Goal: Task Accomplishment & Management: Manage account settings

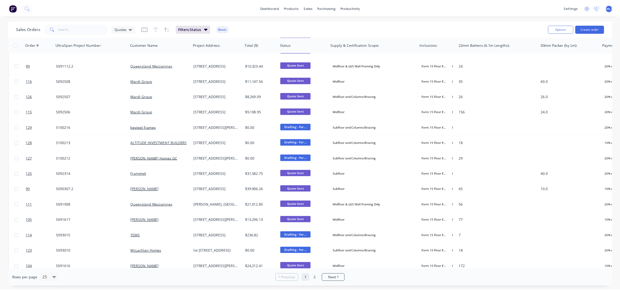
scroll to position [173, 0]
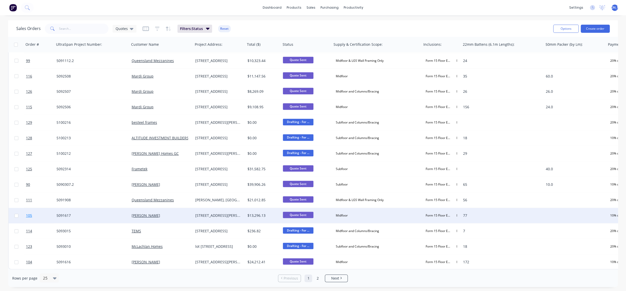
click at [29, 214] on span "105" at bounding box center [29, 215] width 6 height 5
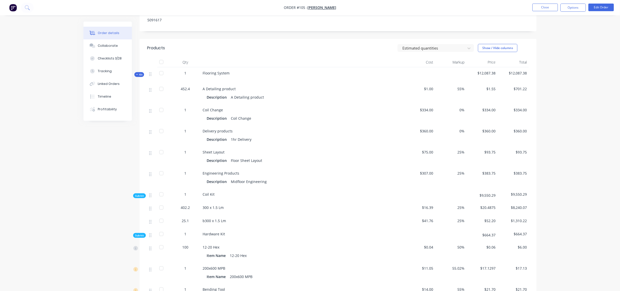
scroll to position [305, 0]
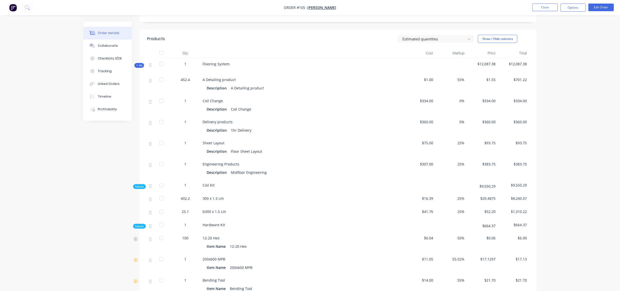
click at [460, 196] on span "25%" at bounding box center [451, 198] width 27 height 5
click at [601, 7] on button "Edit Order" at bounding box center [600, 8] width 25 height 8
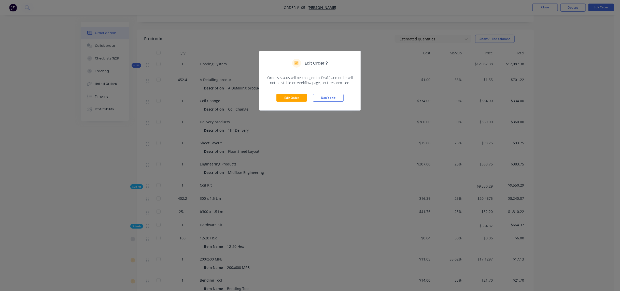
click at [287, 93] on div "Edit Order Don't edit" at bounding box center [309, 98] width 101 height 25
click at [285, 99] on button "Edit Order" at bounding box center [291, 98] width 31 height 8
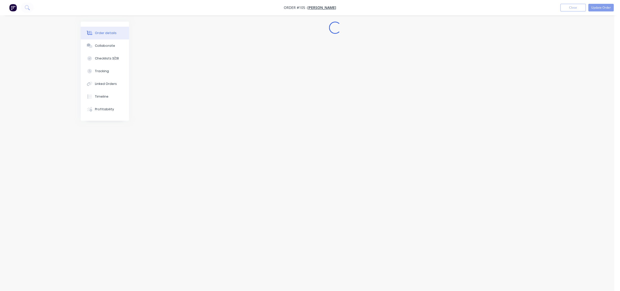
scroll to position [0, 0]
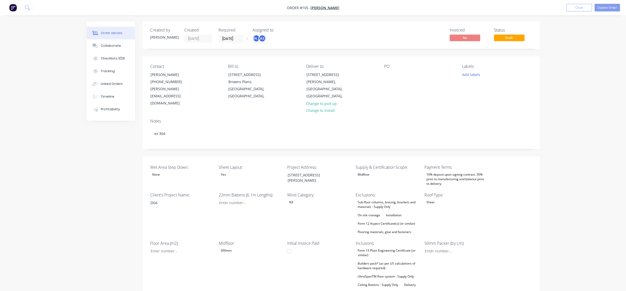
type input "77"
type input "170"
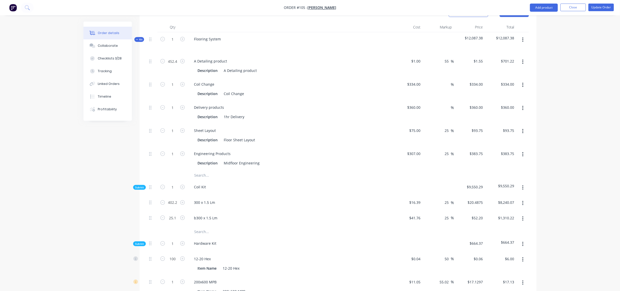
scroll to position [343, 0]
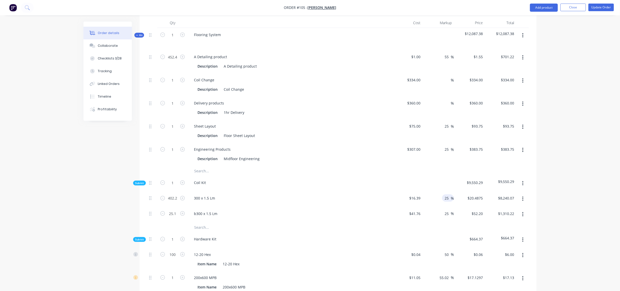
click at [447, 195] on input "25" at bounding box center [447, 198] width 7 height 7
type input "20"
type input "$19.668"
type input "$7,910.47"
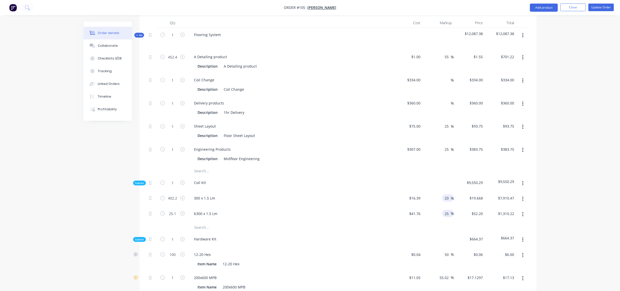
click at [446, 210] on input "25" at bounding box center [447, 213] width 7 height 7
click at [446, 195] on input "20" at bounding box center [447, 198] width 7 height 7
click at [447, 210] on input "25" at bounding box center [447, 213] width 7 height 7
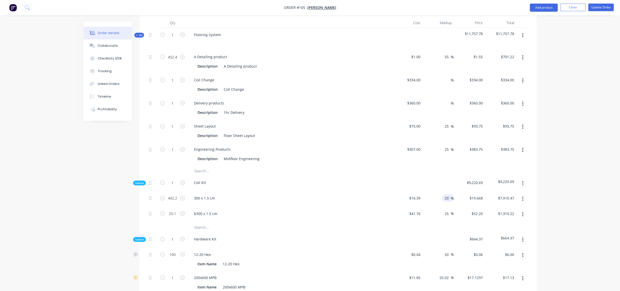
click at [447, 195] on input "20" at bounding box center [447, 198] width 7 height 7
click at [446, 210] on input "25" at bounding box center [447, 213] width 7 height 7
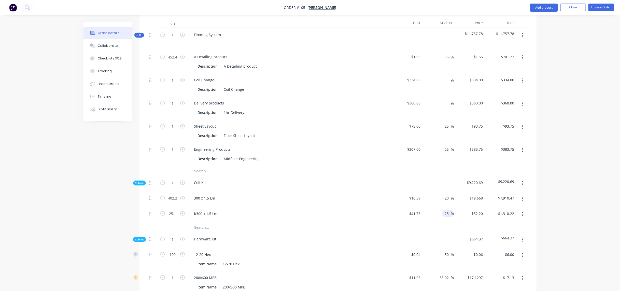
paste input "0"
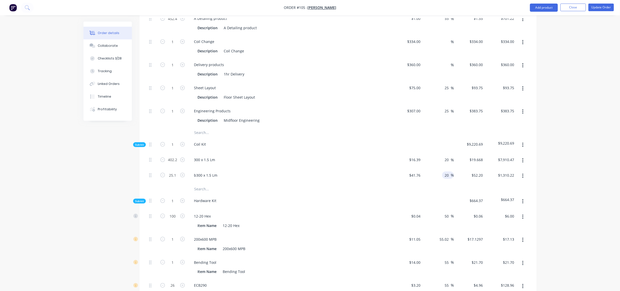
scroll to position [420, 0]
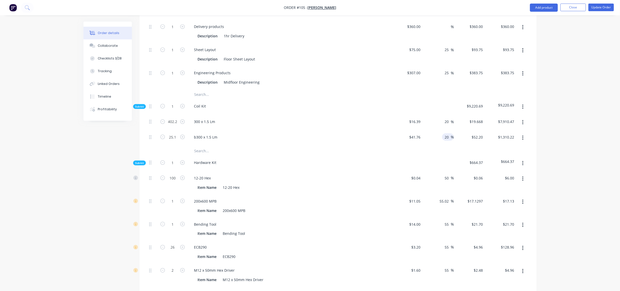
type input "20"
click at [353, 207] on div "Item Name 200x600 MPB" at bounding box center [288, 210] width 186 height 7
type input "$50.112"
type input "$1,257.81"
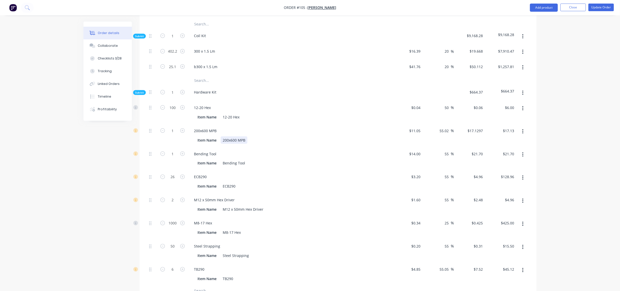
scroll to position [474, 0]
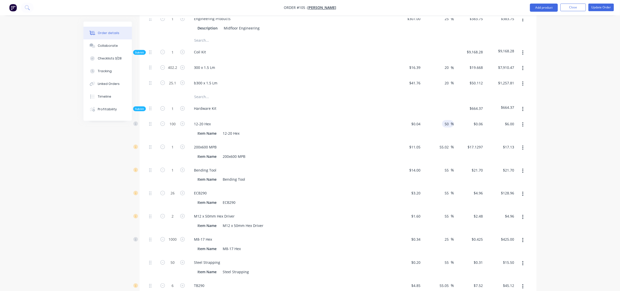
click at [447, 120] on input "50" at bounding box center [447, 123] width 7 height 7
paste input "2"
type input "20"
type input "$0.048"
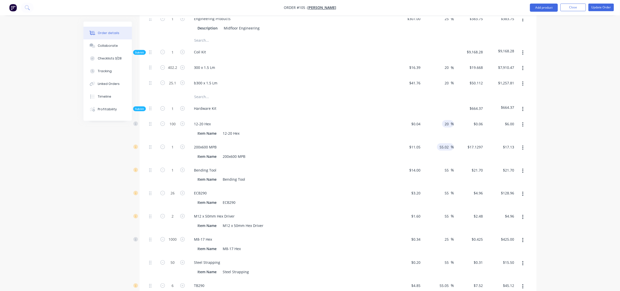
type input "$4.80"
click at [445, 144] on input "55.02" at bounding box center [445, 147] width 12 height 7
paste input "20"
type input "20"
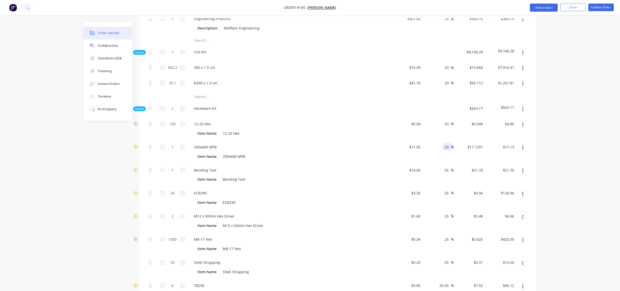
type input "$13.26"
click at [447, 190] on input "55" at bounding box center [447, 193] width 7 height 7
paste input "20"
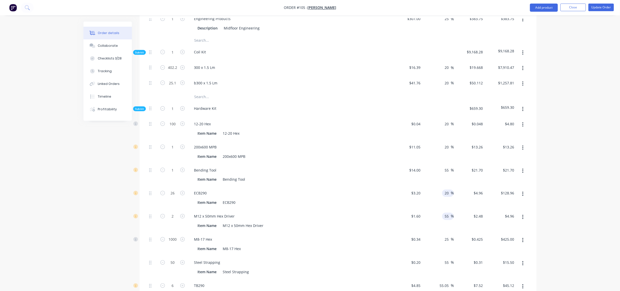
type input "20"
type input "$3.84"
type input "$99.84"
click at [448, 213] on input "55" at bounding box center [447, 216] width 7 height 7
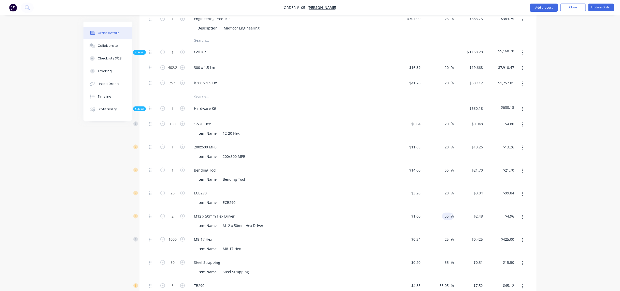
paste input "20"
type input "20"
click at [445, 283] on input "55.05" at bounding box center [445, 286] width 12 height 7
type input "$1.92"
type input "$3.84"
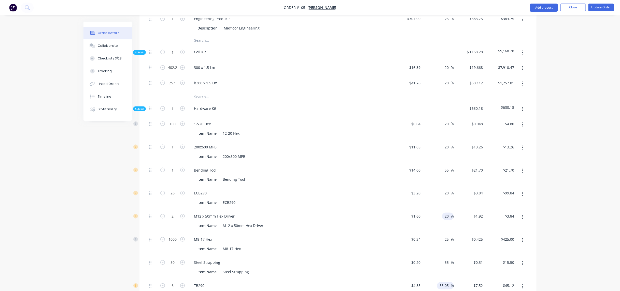
click at [444, 283] on input "55.05" at bounding box center [445, 286] width 12 height 7
paste input "20"
type input "20"
type input "$5.82"
type input "$34.92"
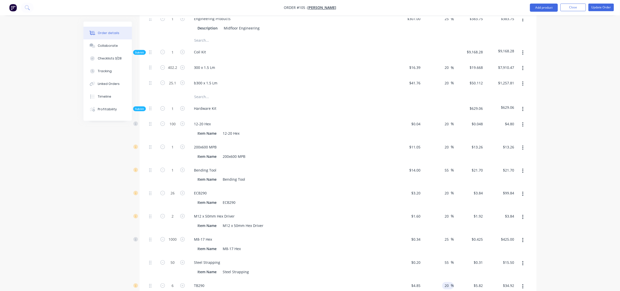
click at [415, 234] on div "$0.34 $0.34" at bounding box center [406, 244] width 31 height 23
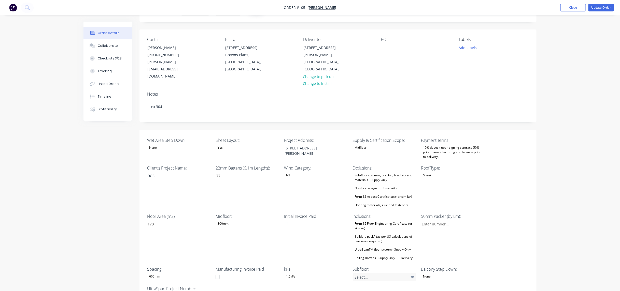
scroll to position [0, 0]
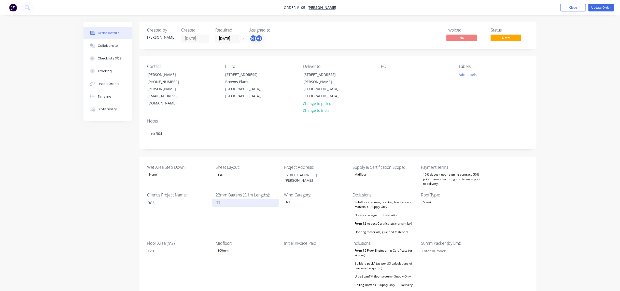
click at [225, 199] on input "77" at bounding box center [245, 203] width 67 height 8
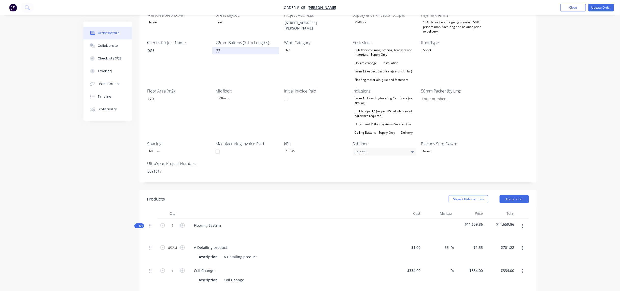
scroll to position [115, 0]
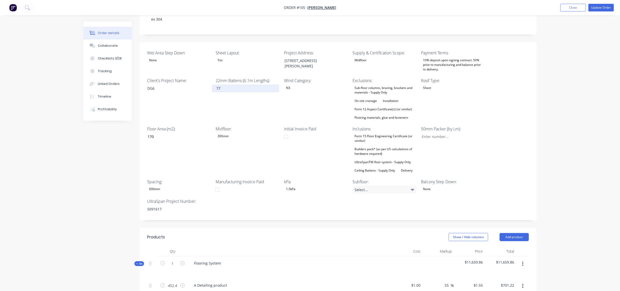
click at [219, 85] on input "77" at bounding box center [245, 89] width 67 height 8
click at [224, 85] on input "77" at bounding box center [245, 89] width 67 height 8
click at [218, 85] on input "77" at bounding box center [245, 89] width 67 height 8
click at [223, 85] on input "77" at bounding box center [245, 89] width 67 height 8
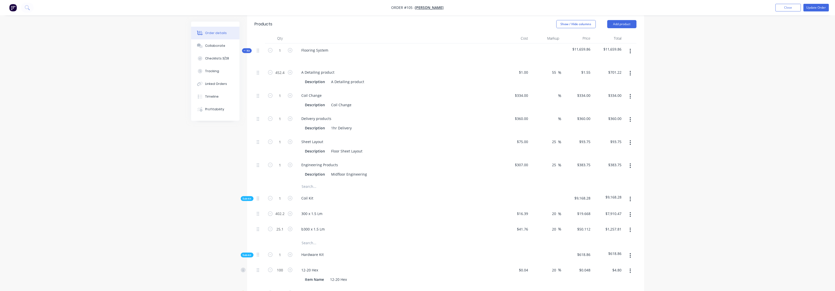
scroll to position [343, 0]
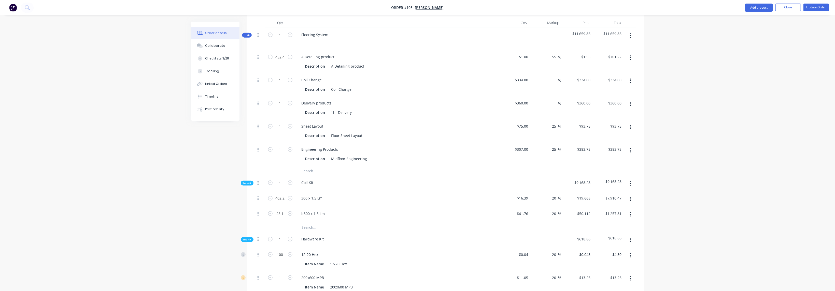
click at [307, 222] on input "text" at bounding box center [353, 227] width 102 height 10
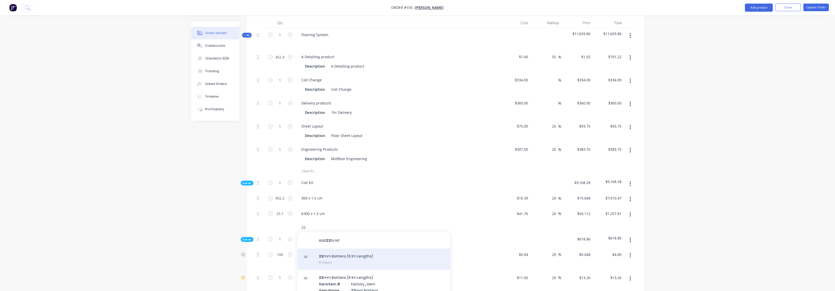
type input "22"
click at [358, 249] on div "22 mm Battens (6.1m Lengths) Product" at bounding box center [374, 259] width 153 height 21
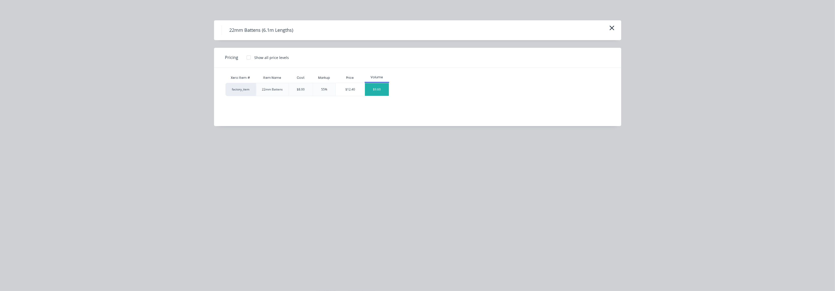
click at [383, 92] on div "$9.60" at bounding box center [377, 89] width 24 height 13
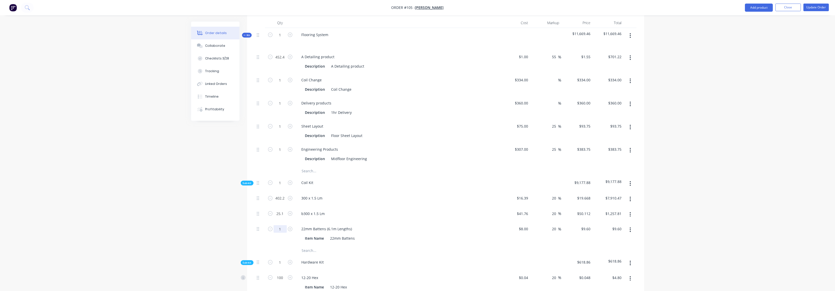
click at [283, 226] on input "1" at bounding box center [280, 230] width 13 height 8
type input "77"
click at [432, 235] on div "Item Name 22mm Battens" at bounding box center [396, 238] width 186 height 7
type input "$739.20"
click at [515, 246] on div at bounding box center [446, 251] width 382 height 10
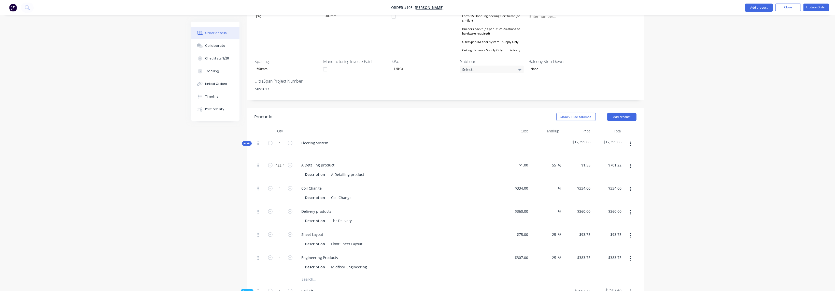
scroll to position [230, 0]
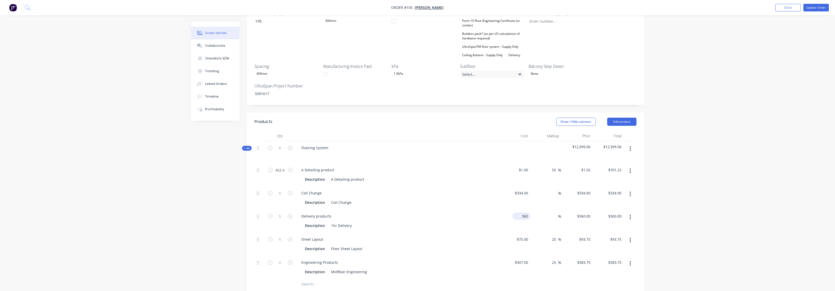
click at [521, 213] on div "360 $360.00" at bounding box center [521, 216] width 18 height 7
type input "$360.00"
click at [290, 214] on icon "button" at bounding box center [290, 216] width 5 height 5
type input "2"
type input "$720.00"
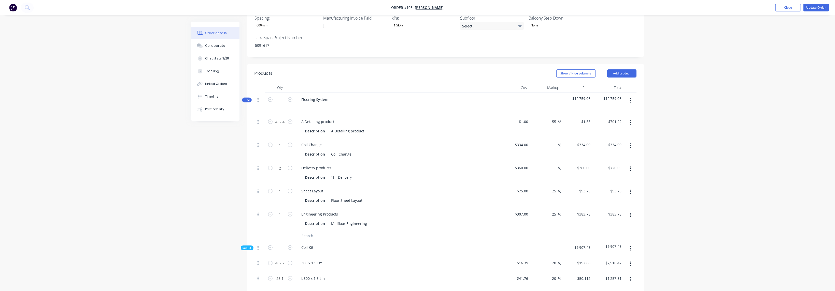
scroll to position [269, 0]
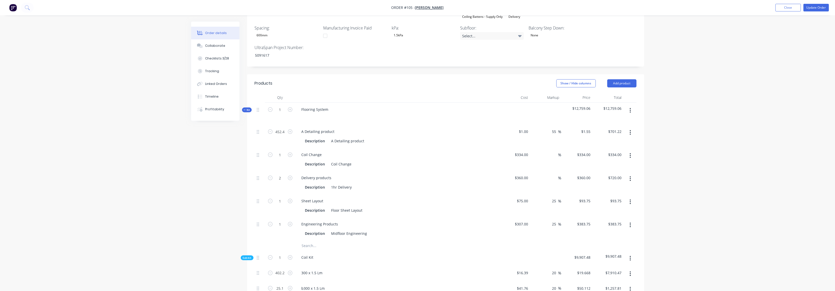
click at [441, 218] on div "Engineering Products Description Midfloor Engineering" at bounding box center [398, 229] width 204 height 23
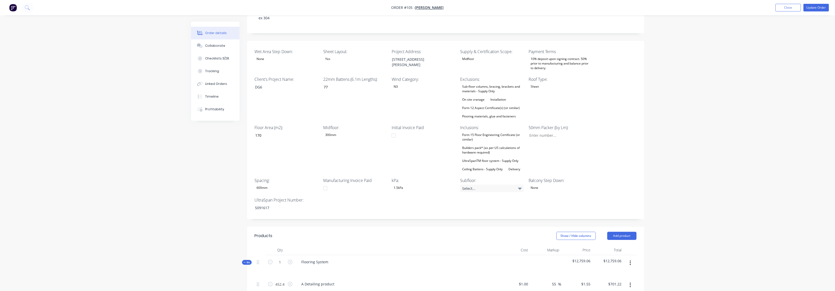
scroll to position [0, 0]
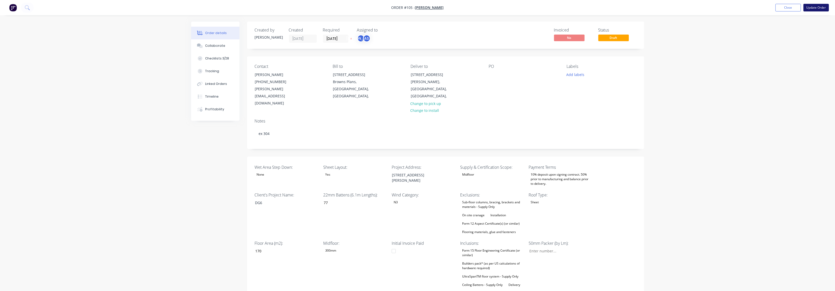
click at [626, 7] on button "Update Order" at bounding box center [816, 8] width 25 height 8
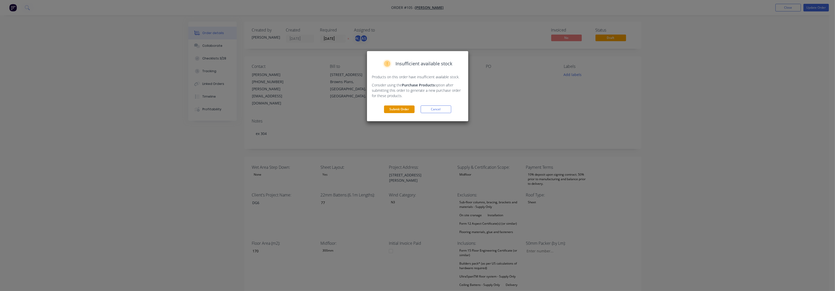
click at [402, 108] on button "Submit Order" at bounding box center [399, 110] width 31 height 8
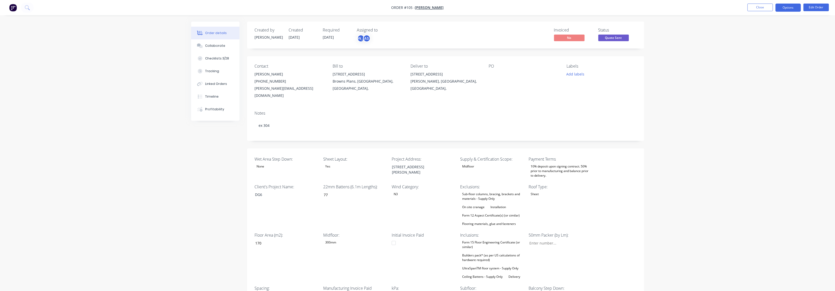
click at [626, 10] on button "Options" at bounding box center [788, 8] width 25 height 8
click at [593, 190] on div "Wet Area Step Down: None Sheet Layout: Yes Project Address: [STREET_ADDRESS][PE…" at bounding box center [445, 238] width 397 height 179
click at [626, 7] on button "Options" at bounding box center [788, 8] width 25 height 8
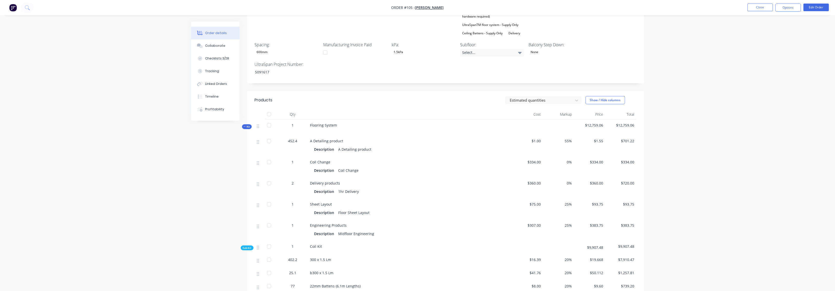
scroll to position [267, 0]
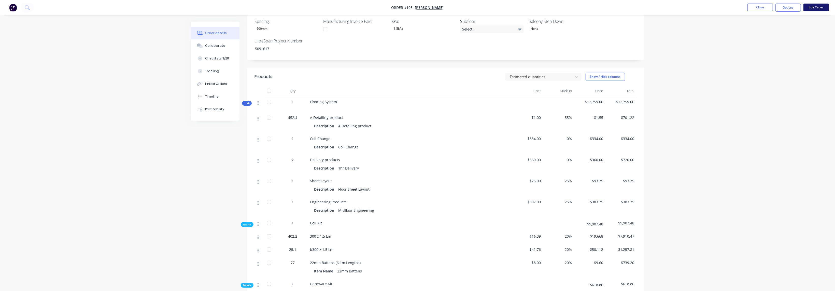
click at [626, 7] on button "Edit Order" at bounding box center [816, 8] width 25 height 8
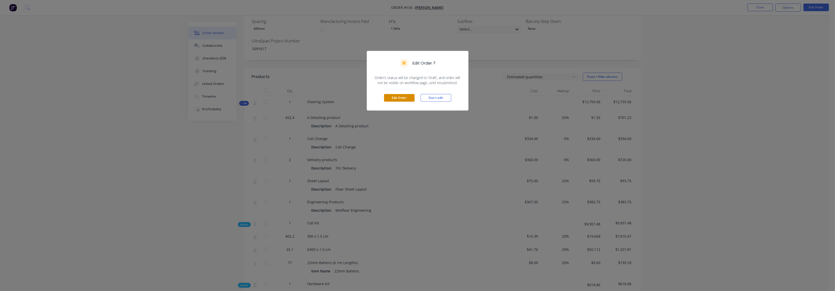
click at [404, 96] on button "Edit Order" at bounding box center [399, 98] width 31 height 8
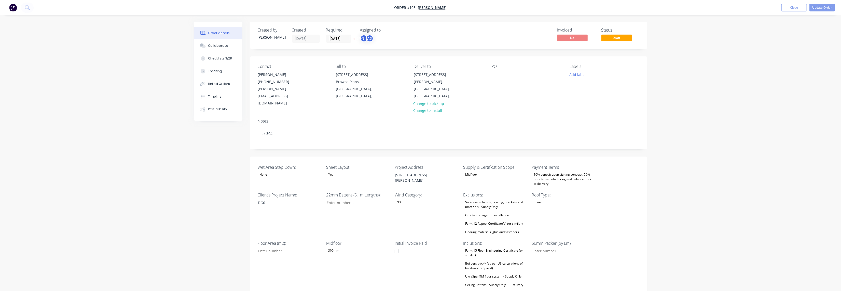
type input "77"
type input "170"
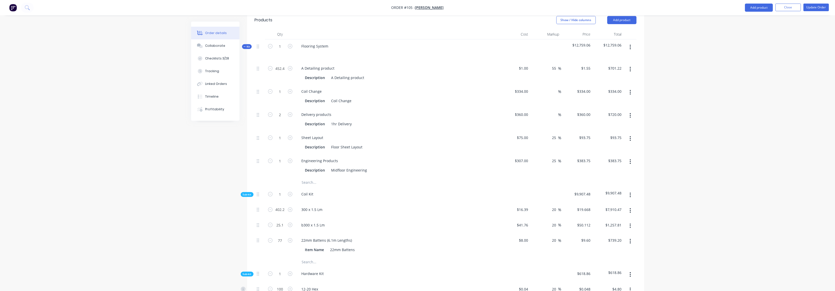
scroll to position [343, 0]
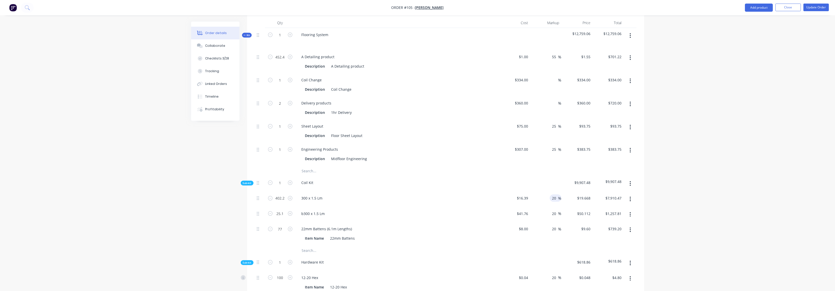
click at [554, 195] on input "20" at bounding box center [555, 198] width 7 height 7
type input "25"
click at [557, 210] on input "20" at bounding box center [555, 213] width 7 height 7
type input "$20.4875"
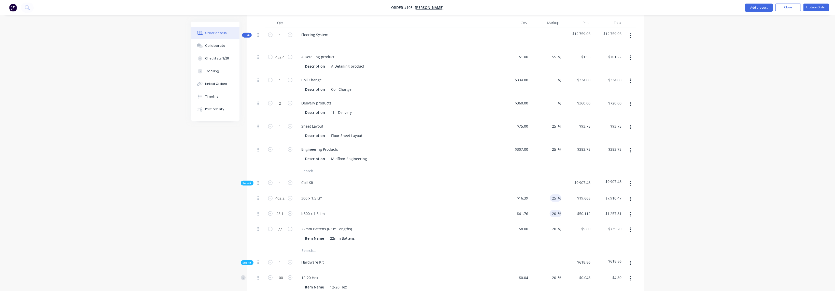
type input "$8,240.07"
click at [555, 195] on input "25" at bounding box center [555, 198] width 7 height 7
click at [555, 210] on input "20" at bounding box center [555, 213] width 7 height 7
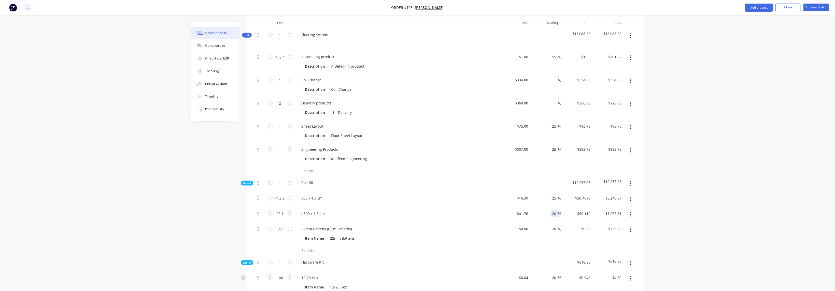
paste input "5"
type input "25"
type input "$52.20"
type input "$1,310.22"
click at [555, 226] on input "20" at bounding box center [555, 229] width 7 height 7
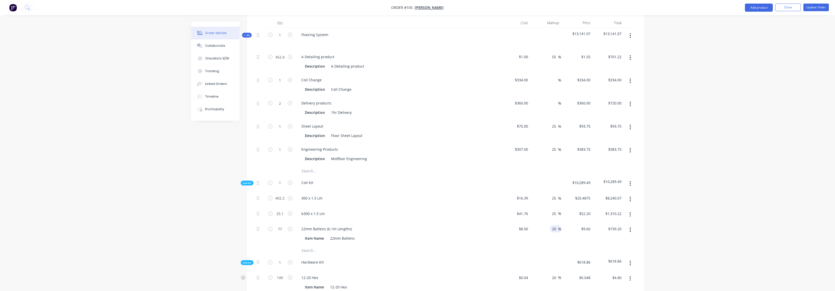
click at [555, 226] on input "20" at bounding box center [555, 229] width 7 height 7
paste input "5"
type input "25"
click at [553, 274] on input "20" at bounding box center [555, 277] width 7 height 7
type input "$10.00"
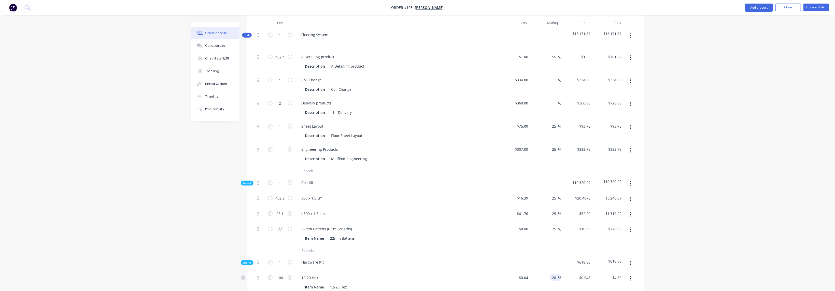
type input "$770.00"
click at [553, 274] on input "20" at bounding box center [555, 277] width 7 height 7
paste input "5"
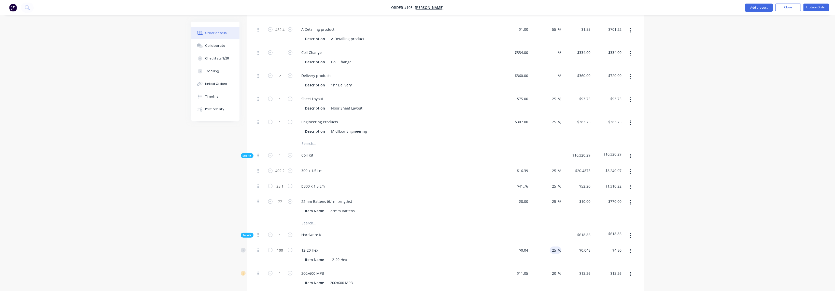
scroll to position [458, 0]
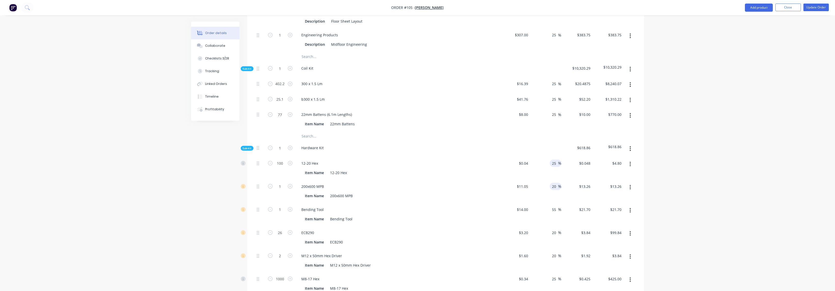
type input "25"
type input "$0.05"
type input "$5.00"
click at [554, 183] on input "20" at bounding box center [555, 186] width 7 height 7
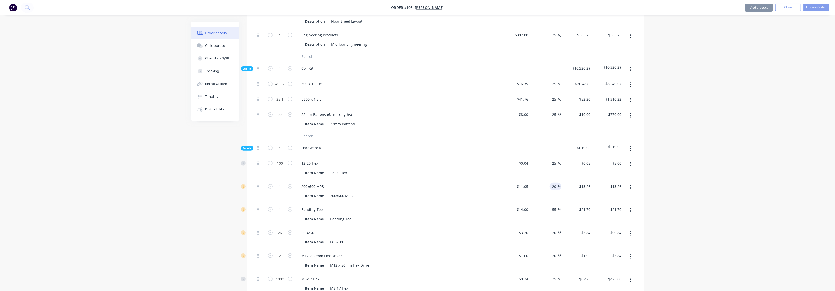
paste input "5"
type input "25"
type input "$13.8125"
type input "$13.81"
click at [553, 229] on input "20" at bounding box center [555, 232] width 7 height 7
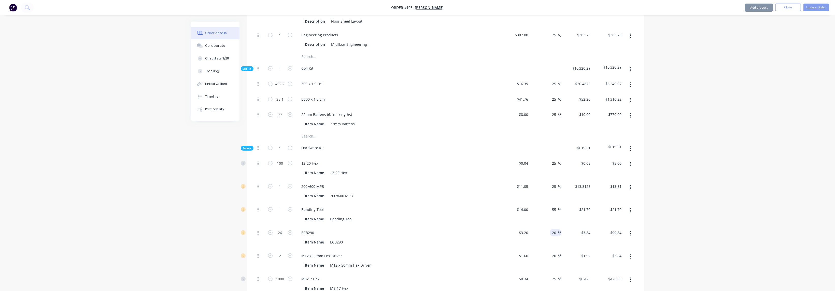
click at [553, 229] on input "20" at bounding box center [555, 232] width 7 height 7
paste input "5"
type input "25"
click at [553, 206] on input "55" at bounding box center [555, 209] width 7 height 7
type input "$4.00"
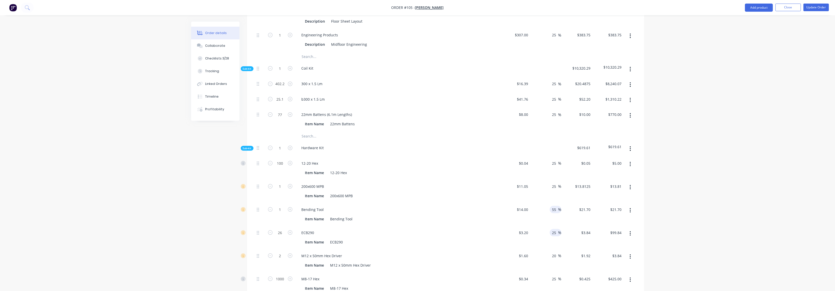
type input "$104.00"
click at [553, 206] on input "55" at bounding box center [555, 209] width 7 height 7
paste input "2"
type input "25"
type input "$17.50"
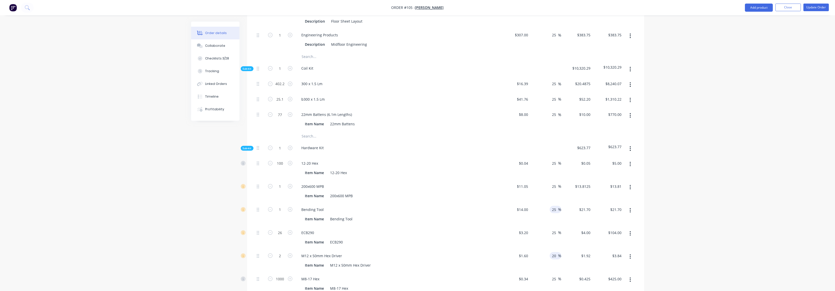
type input "$17.50"
click at [555, 252] on input "20" at bounding box center [555, 255] width 7 height 7
paste input "5"
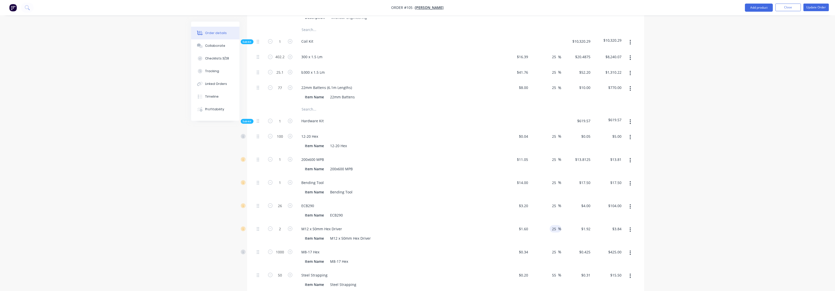
scroll to position [496, 0]
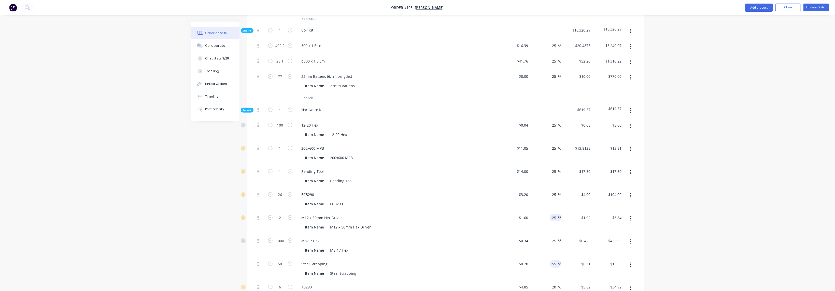
type input "25"
type input "$2.00"
type input "$4.00"
click at [554, 261] on input "55" at bounding box center [555, 264] width 7 height 7
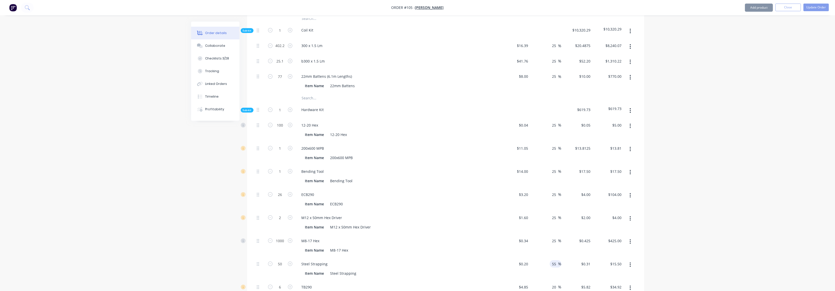
paste input "2"
type input "25"
type input "$0.25"
type input "$12.50"
click at [554, 284] on input "20" at bounding box center [555, 287] width 7 height 7
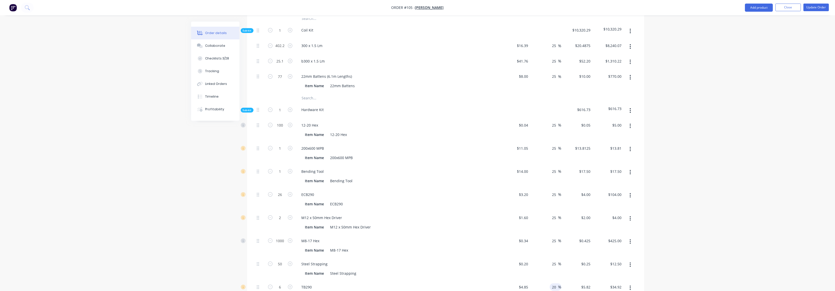
click at [554, 284] on input "20" at bounding box center [555, 287] width 7 height 7
paste input "5"
type input "25"
type input "$6.0625"
type input "$36.38"
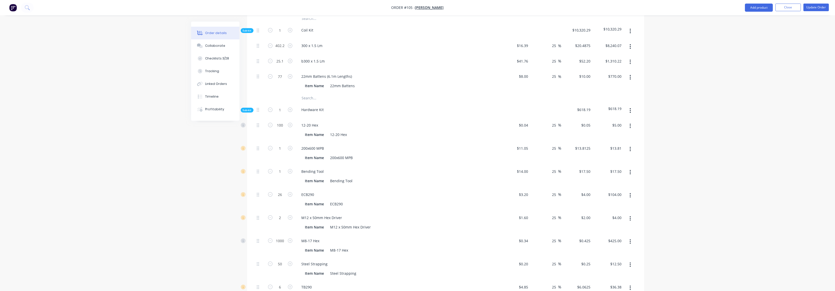
click at [570, 239] on div "$0.425 $0.425" at bounding box center [576, 245] width 31 height 23
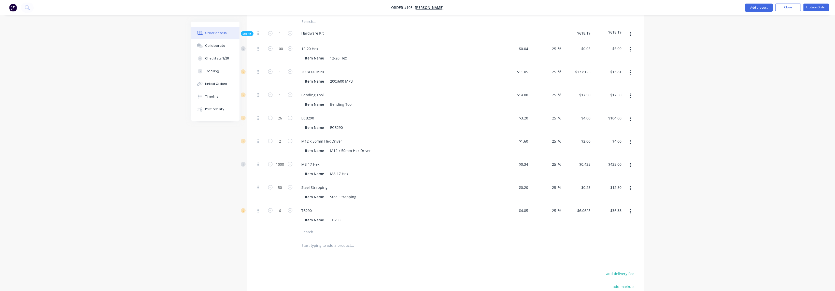
scroll to position [650, 0]
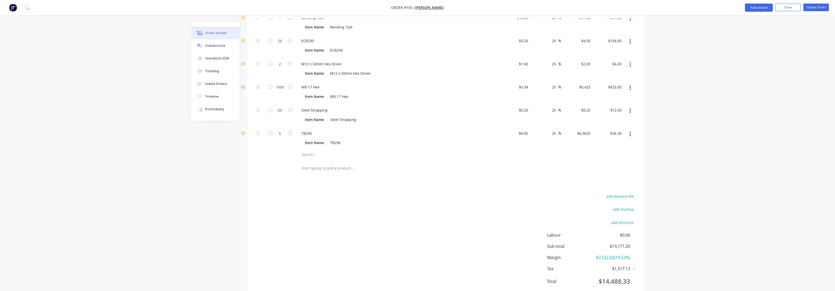
click at [448, 233] on div "add delivery fee add markup add discount Labour $0.00 Sub total $13,171.20 Marg…" at bounding box center [446, 242] width 382 height 98
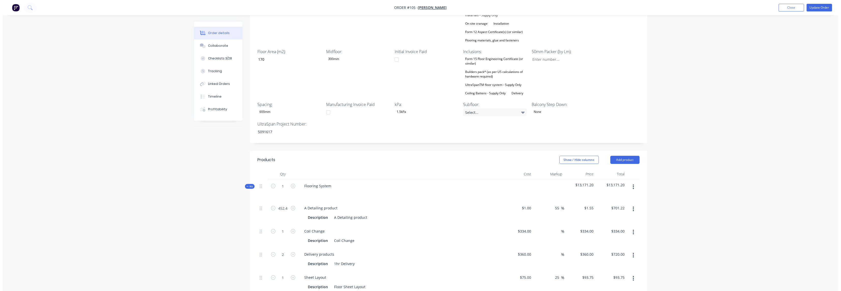
scroll to position [0, 0]
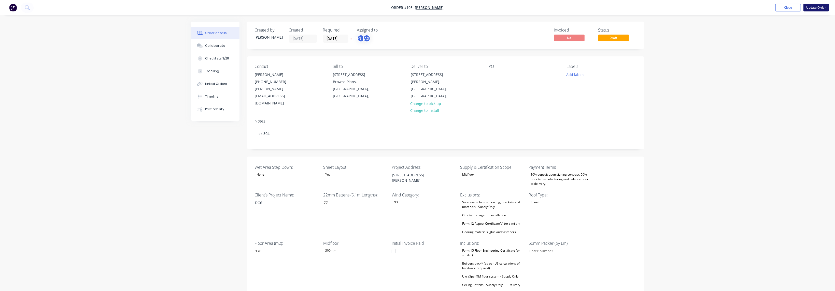
click at [626, 9] on button "Update Order" at bounding box center [816, 8] width 25 height 8
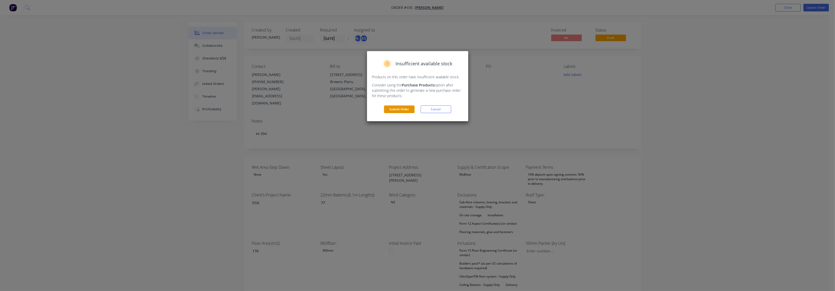
click at [400, 109] on button "Submit Order" at bounding box center [399, 110] width 31 height 8
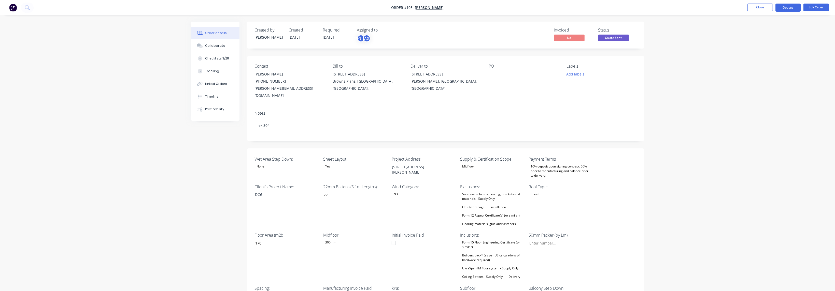
click at [626, 8] on button "Options" at bounding box center [788, 8] width 25 height 8
click at [626, 134] on div "Convert to Quote" at bounding box center [773, 132] width 47 height 7
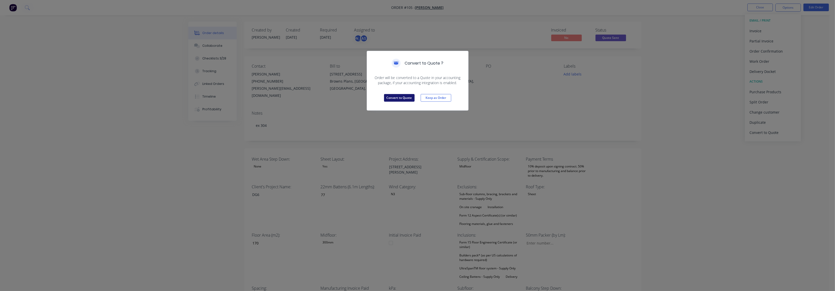
click at [404, 97] on button "Convert to Quote" at bounding box center [399, 98] width 31 height 8
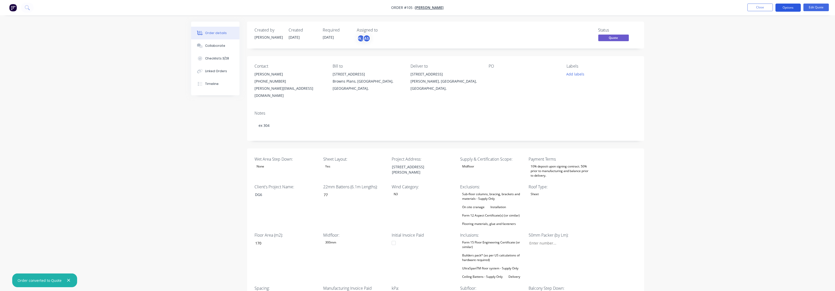
click at [626, 7] on button "Options" at bounding box center [788, 8] width 25 height 8
click at [626, 30] on div "Quote" at bounding box center [773, 30] width 47 height 7
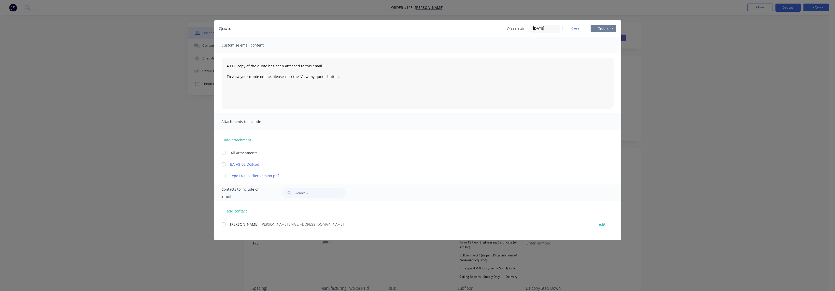
click at [611, 28] on button "Options" at bounding box center [603, 29] width 25 height 8
click at [605, 37] on button "Preview" at bounding box center [607, 37] width 33 height 8
click at [576, 28] on button "Close" at bounding box center [575, 29] width 25 height 8
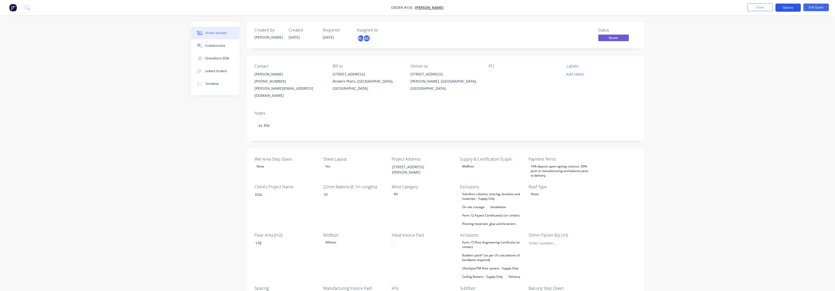
click at [626, 8] on button "Options" at bounding box center [788, 8] width 25 height 8
click at [626, 61] on div "Convert to Order" at bounding box center [773, 61] width 47 height 7
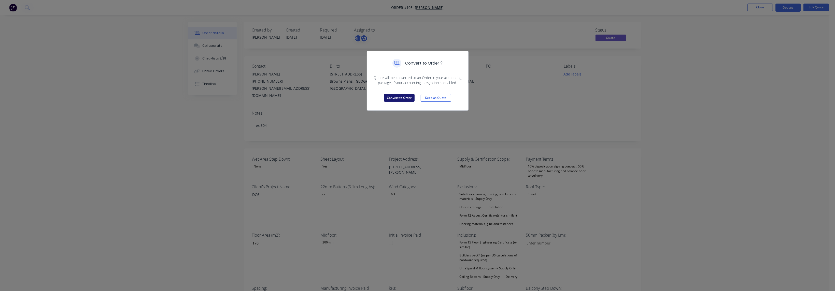
click at [402, 98] on button "Convert to Order" at bounding box center [399, 98] width 31 height 8
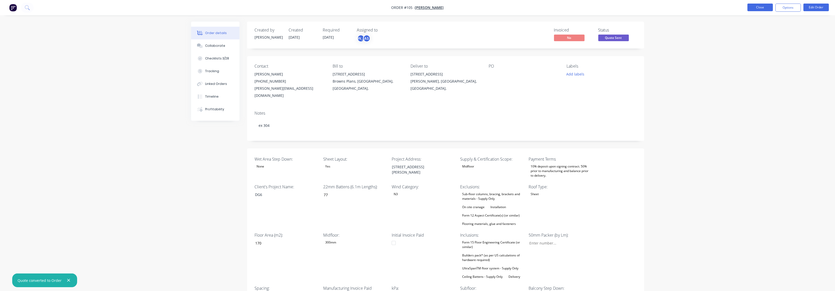
click at [626, 8] on button "Close" at bounding box center [760, 8] width 25 height 8
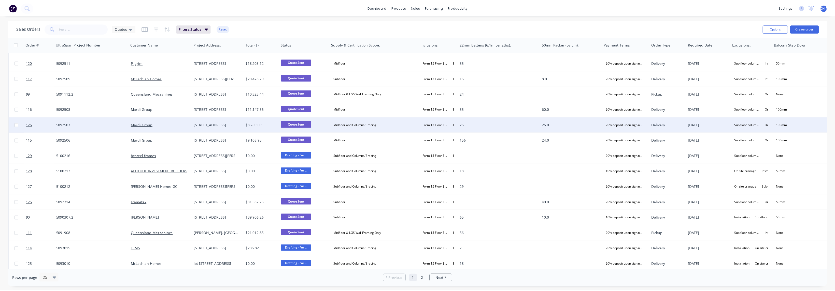
scroll to position [173, 0]
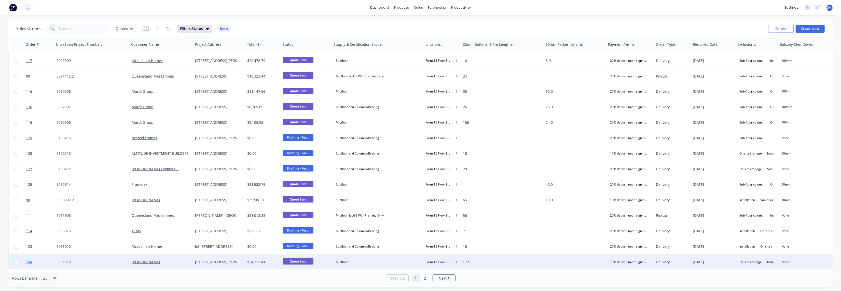
click at [28, 260] on span "104" at bounding box center [29, 262] width 6 height 5
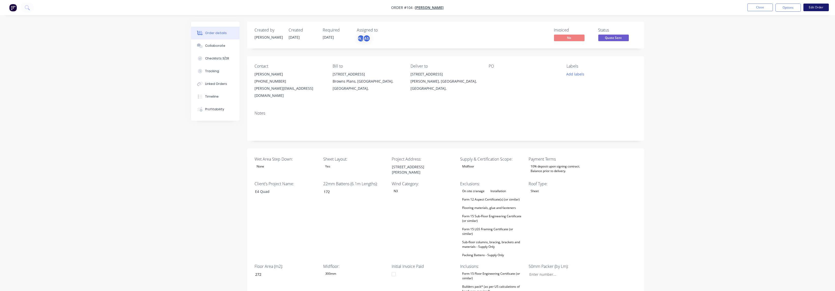
click at [626, 6] on button "Edit Order" at bounding box center [816, 8] width 25 height 8
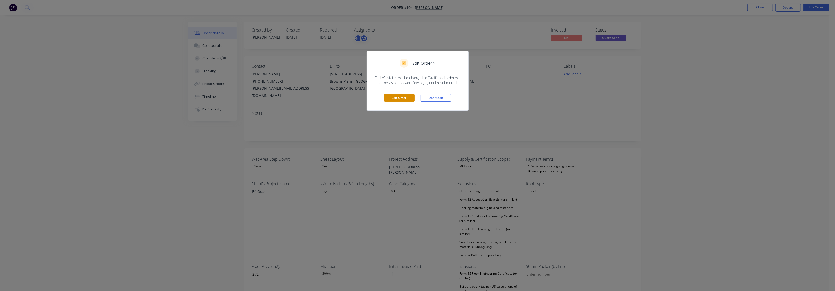
click at [395, 97] on button "Edit Order" at bounding box center [399, 98] width 31 height 8
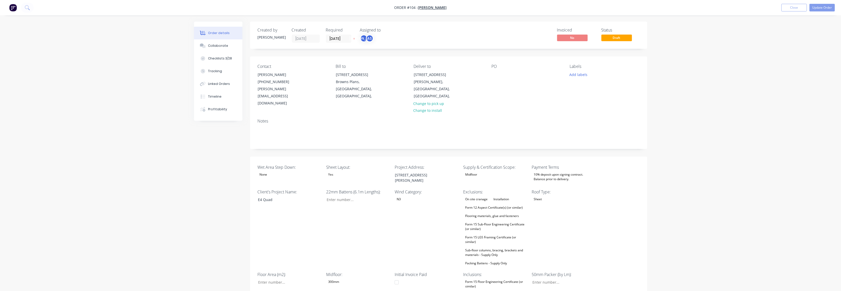
type input "172"
type input "272"
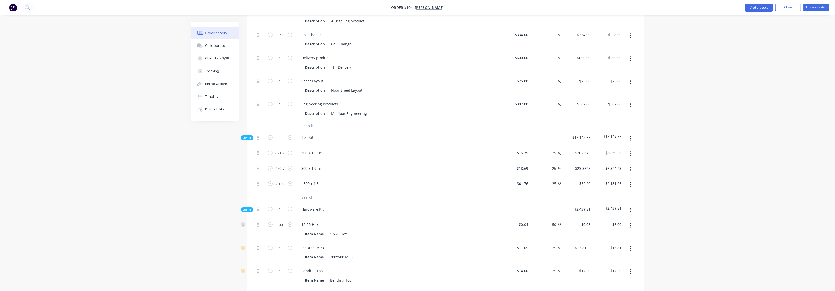
scroll to position [458, 0]
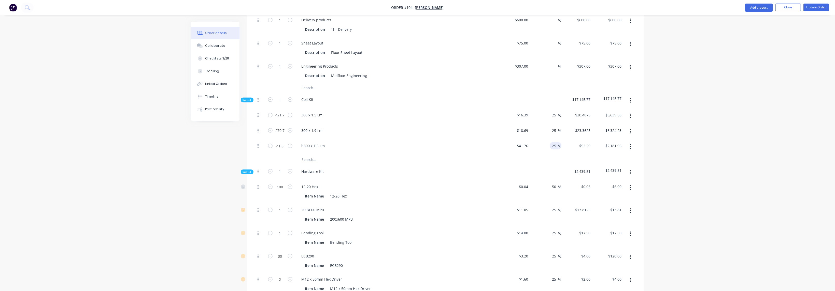
click at [555, 142] on input "25" at bounding box center [555, 145] width 7 height 7
click at [555, 183] on input "50" at bounding box center [555, 186] width 7 height 7
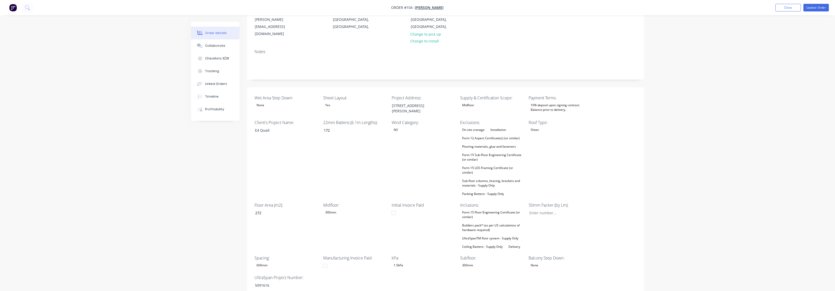
scroll to position [76, 0]
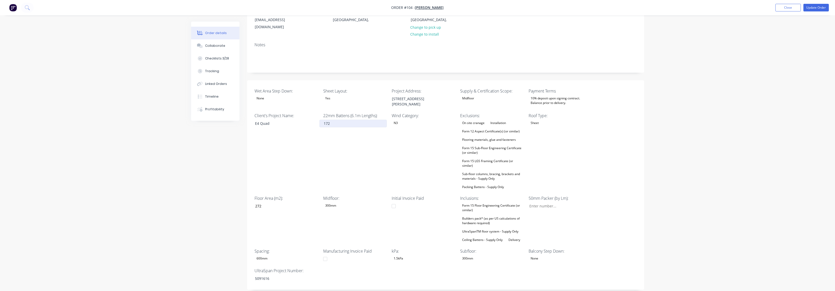
click at [334, 120] on input "172" at bounding box center [352, 124] width 67 height 8
drag, startPoint x: 333, startPoint y: 108, endPoint x: 320, endPoint y: 108, distance: 13.0
click at [320, 120] on input "172" at bounding box center [352, 124] width 67 height 8
type input "123"
click at [345, 137] on div "22mm Battens (6.1m Lengths): 123" at bounding box center [355, 152] width 64 height 78
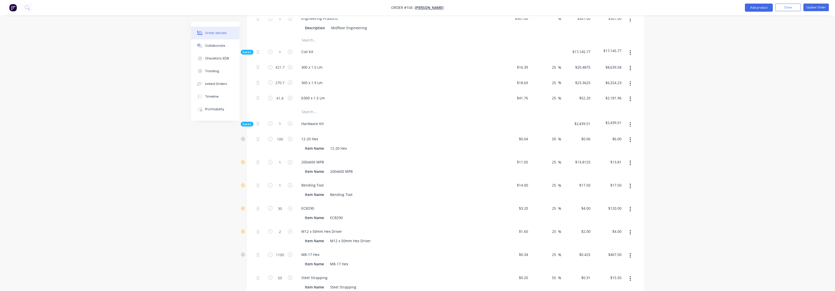
scroll to position [695, 0]
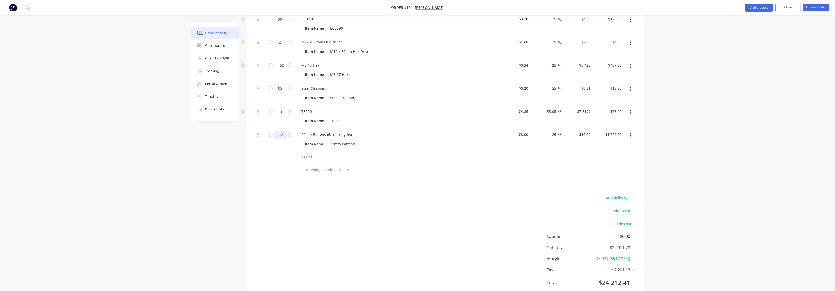
click at [280, 131] on input "172" at bounding box center [280, 135] width 13 height 8
type input "123"
type input "$1,230.00"
click at [432, 131] on div "22mm Battens (6.1m Lengths)" at bounding box center [398, 134] width 200 height 7
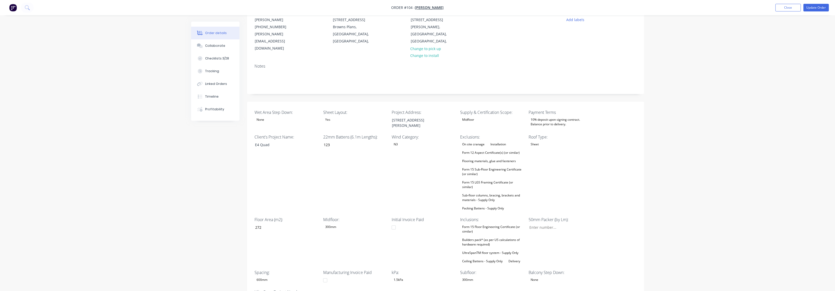
scroll to position [46, 0]
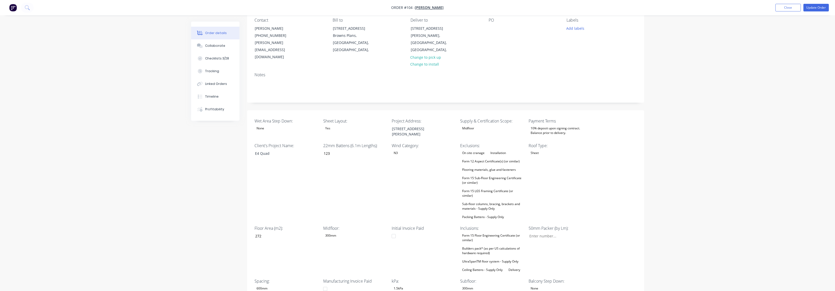
click at [484, 175] on div "Form 15 Sub-Floor Engineering Certificate (or similar)" at bounding box center [492, 180] width 64 height 11
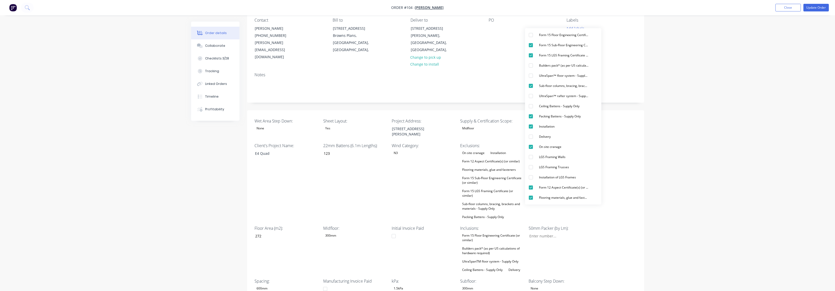
click at [622, 161] on div "Wet Area Step Down: None Sheet Layout: Yes Project Address: [STREET_ADDRESS][PE…" at bounding box center [445, 215] width 397 height 210
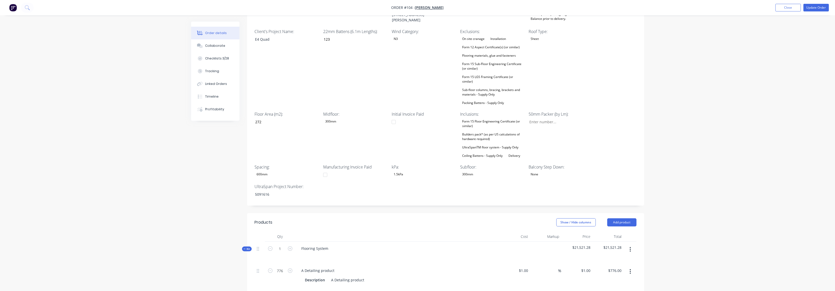
scroll to position [161, 0]
click at [495, 131] on div "Builders pack* (as per US calculations of hardware required)" at bounding box center [492, 136] width 64 height 11
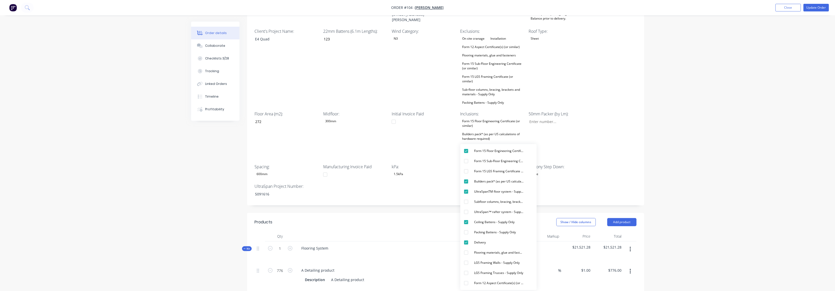
click at [607, 106] on div "Wet Area Step Down: None Sheet Layout: Yes Project Address: [STREET_ADDRESS][PE…" at bounding box center [445, 101] width 397 height 210
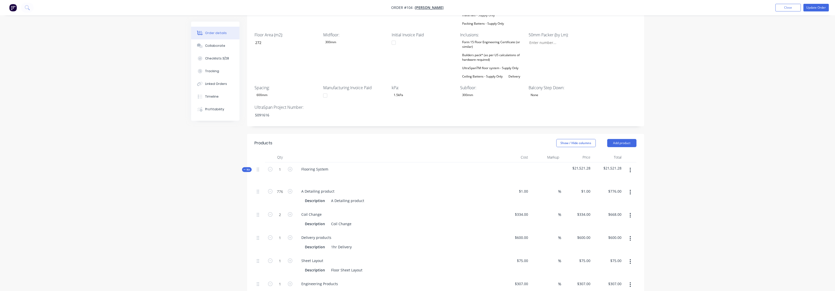
scroll to position [237, 0]
click at [271, 215] on icon "button" at bounding box center [270, 217] width 5 height 5
type input "1"
type input "$334.00"
click at [406, 223] on div "Description Coil Change" at bounding box center [396, 226] width 186 height 7
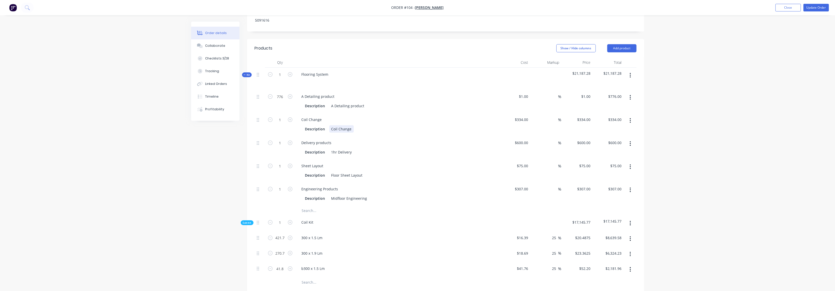
scroll to position [352, 0]
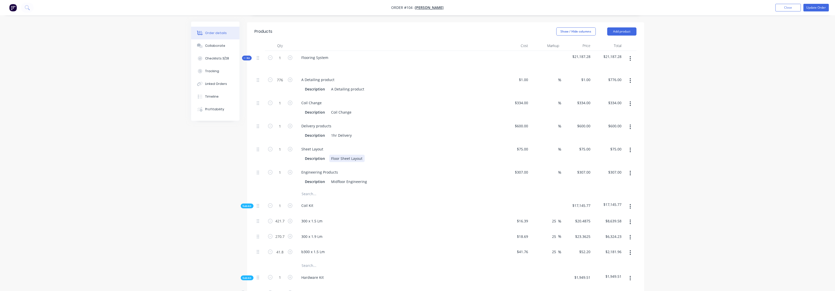
click at [349, 155] on div "Floor Sheet Layout" at bounding box center [346, 158] width 35 height 7
click at [315, 155] on div "Description" at bounding box center [315, 158] width 24 height 7
click at [350, 155] on div "Floor Sheet Layout" at bounding box center [346, 158] width 35 height 7
click at [316, 155] on div "Description" at bounding box center [315, 158] width 24 height 7
click at [347, 155] on div "Floor Sheet Layout" at bounding box center [346, 158] width 35 height 7
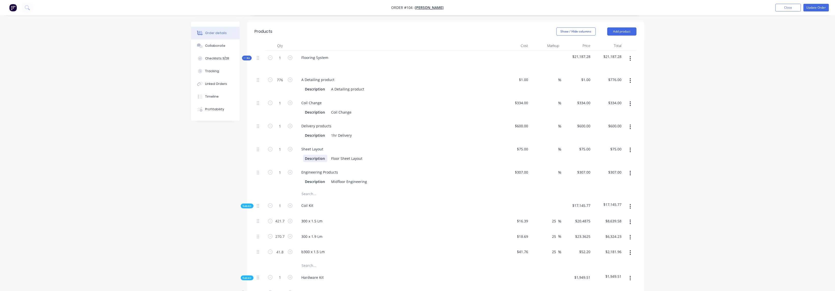
click at [316, 155] on div "Description" at bounding box center [315, 158] width 24 height 7
click at [346, 155] on div "Floor Sheet Layout" at bounding box center [346, 158] width 35 height 7
click at [316, 155] on div "Description" at bounding box center [315, 158] width 24 height 7
click at [343, 155] on div "Floor Sheet Layout" at bounding box center [346, 158] width 35 height 7
click at [312, 155] on div "Description" at bounding box center [315, 158] width 24 height 7
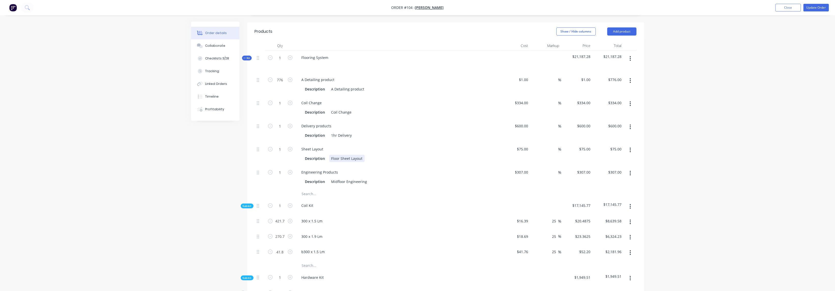
click at [346, 155] on div "Floor Sheet Layout" at bounding box center [346, 158] width 35 height 7
click at [316, 155] on div "Description" at bounding box center [315, 158] width 24 height 7
click at [344, 155] on div "Floor Sheet Layout" at bounding box center [346, 158] width 35 height 7
click at [318, 155] on div "Description" at bounding box center [315, 158] width 24 height 7
click at [343, 155] on div "Floor Sheet Layout" at bounding box center [346, 158] width 35 height 7
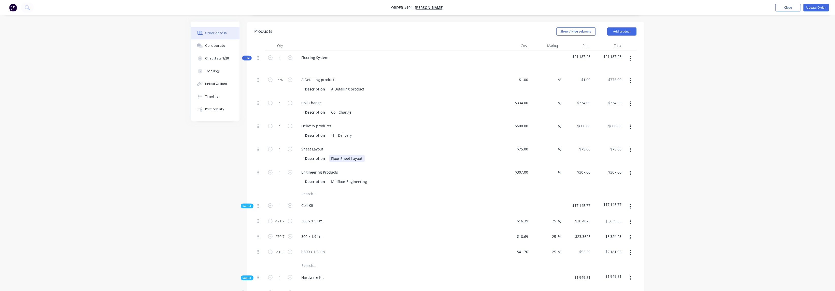
click at [357, 155] on div "Floor Sheet Layout" at bounding box center [346, 158] width 35 height 7
click at [345, 155] on div "Floor Sheet Layout" at bounding box center [346, 158] width 35 height 7
click at [320, 155] on div "Description" at bounding box center [315, 158] width 24 height 7
click at [347, 155] on div "Floor Sheet Layout" at bounding box center [346, 158] width 35 height 7
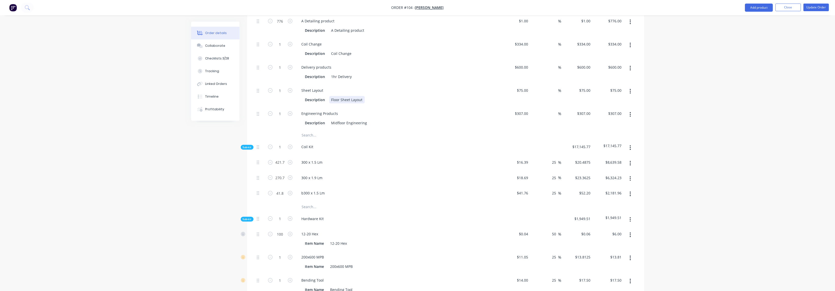
scroll to position [420, 0]
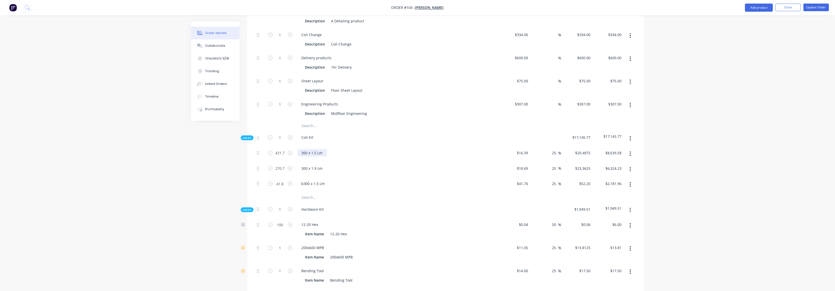
click at [315, 149] on div "300 x 1.5 Lm" at bounding box center [312, 152] width 29 height 7
click at [406, 177] on div "b300 x 1.5 Lm" at bounding box center [398, 185] width 204 height 16
click at [521, 149] on input "16.39" at bounding box center [523, 152] width 14 height 7
click at [281, 165] on input "270.7" at bounding box center [280, 169] width 13 height 8
type input "$16.39"
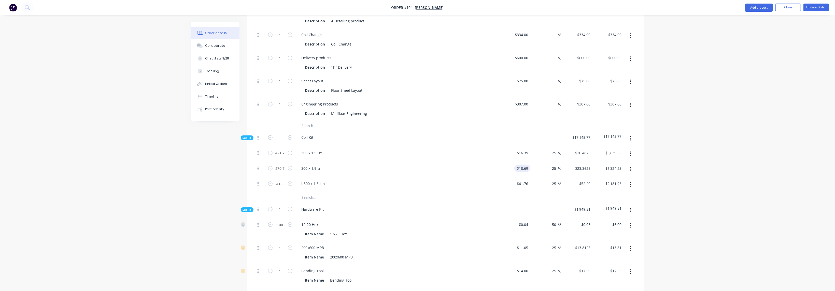
click at [518, 165] on div "$18.69 $18.69" at bounding box center [522, 168] width 16 height 7
type input "$18.69"
click at [480, 193] on div at bounding box center [446, 198] width 382 height 10
type input "172"
type input "$1,720.00"
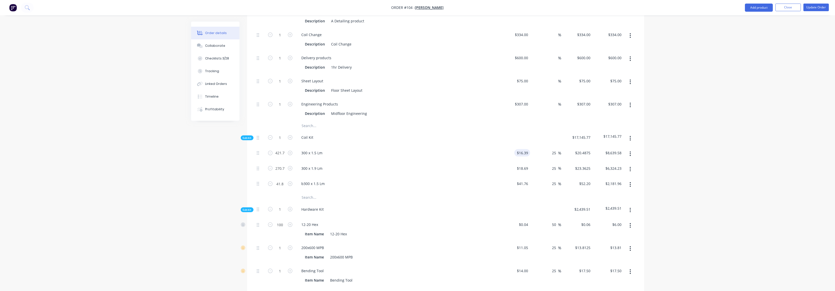
click at [525, 149] on input "$16.39" at bounding box center [523, 152] width 14 height 7
click at [466, 193] on div at bounding box center [387, 198] width 183 height 10
type input "$15.09"
type input "$18.8625"
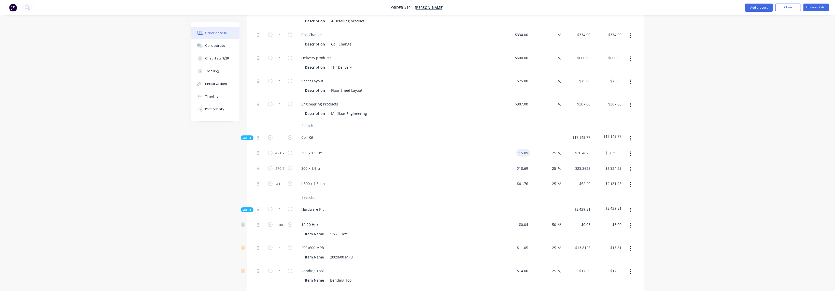
type input "$7,954.32"
click at [523, 165] on input "18.69" at bounding box center [524, 168] width 12 height 7
click at [522, 165] on input "18.69" at bounding box center [524, 168] width 12 height 7
click at [530, 193] on div at bounding box center [446, 198] width 382 height 10
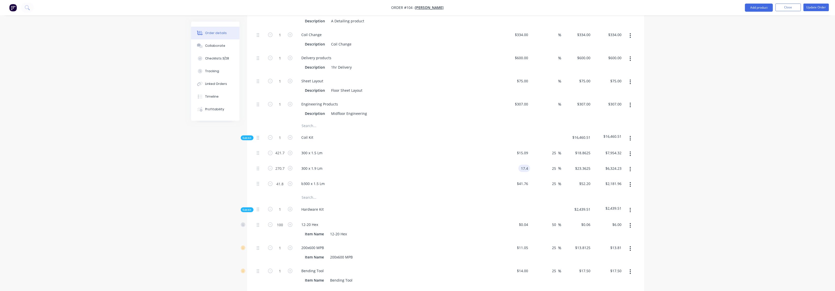
type input "$17.40"
type input "$21.75"
type input "$5,887.73"
click at [523, 180] on input "41.76" at bounding box center [524, 183] width 12 height 7
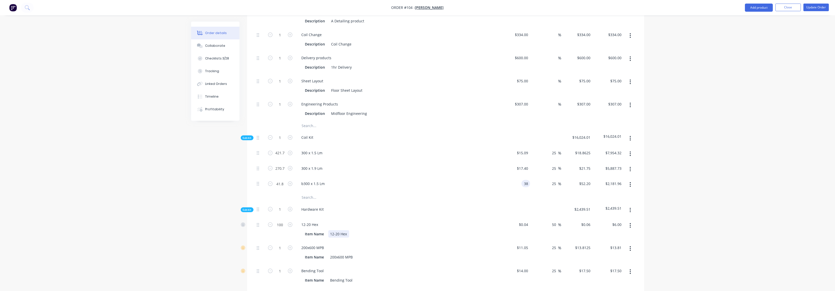
type input "$38.00"
type input "$47.50"
type input "$1,985.50"
click at [491, 230] on div "Item Name 12-20 Hex" at bounding box center [398, 234] width 200 height 8
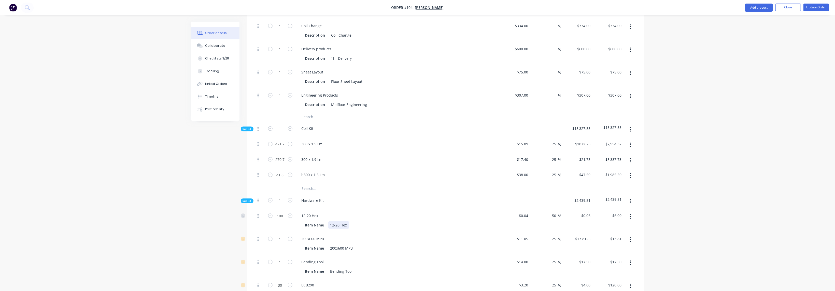
scroll to position [428, 0]
click at [524, 142] on input "15.09" at bounding box center [523, 145] width 14 height 7
type input "$16.39"
type input "$20.4875"
type input "$8,639.58"
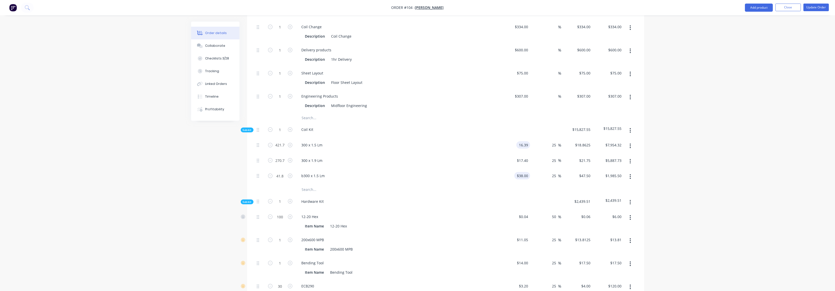
type input "38"
click at [524, 172] on div "38 $38.00" at bounding box center [523, 175] width 14 height 7
type input "17.4"
type input "$38.00"
click at [524, 157] on input "17.4" at bounding box center [523, 160] width 14 height 7
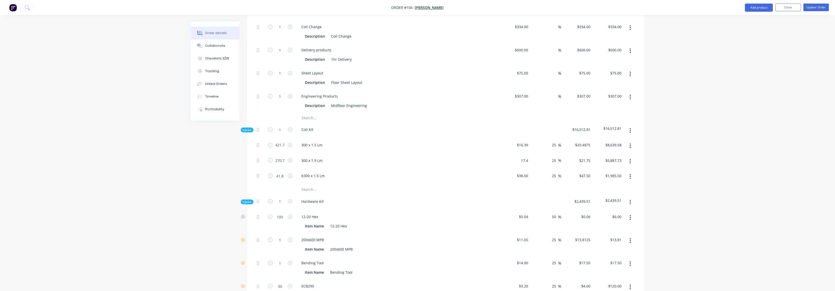
click at [525, 157] on input "17.4" at bounding box center [523, 160] width 14 height 7
click at [492, 195] on div "Hardware Kit" at bounding box center [398, 203] width 204 height 16
type input "$18.69"
type input "$23.3625"
type input "$6,324.23"
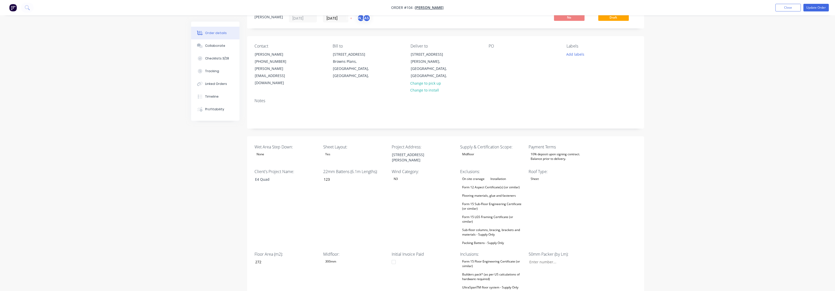
scroll to position [0, 0]
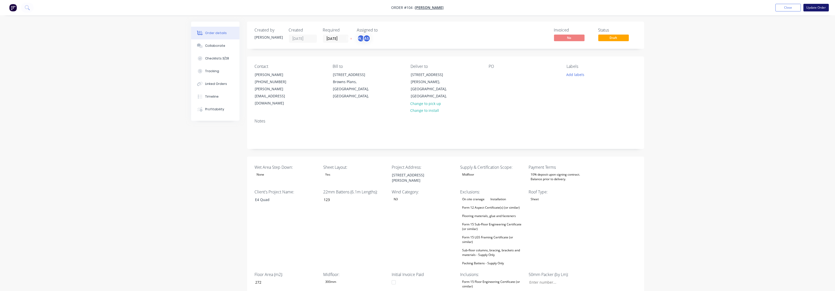
click at [626, 8] on button "Update Order" at bounding box center [816, 8] width 25 height 8
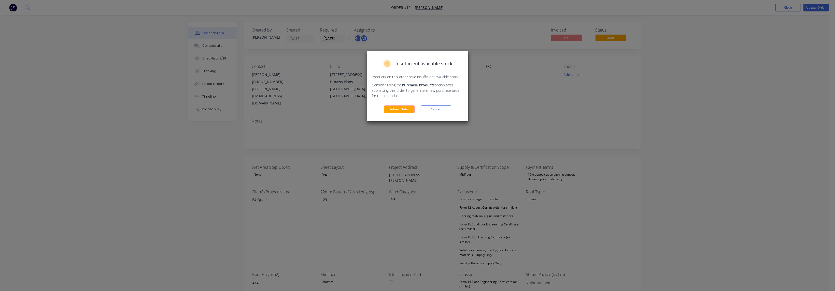
click at [397, 110] on button "Submit Order" at bounding box center [399, 110] width 31 height 8
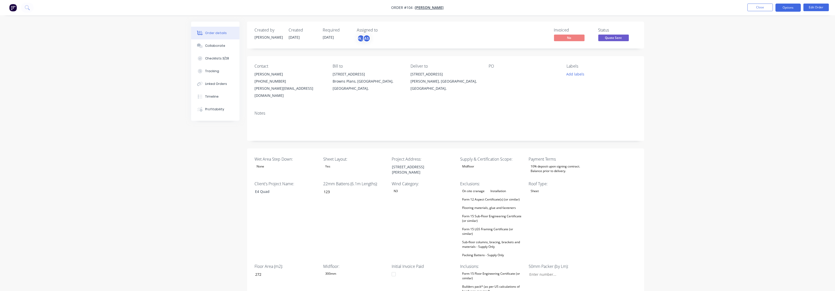
click at [626, 9] on button "Options" at bounding box center [788, 8] width 25 height 8
click at [626, 135] on div "Convert to Quote" at bounding box center [773, 132] width 47 height 7
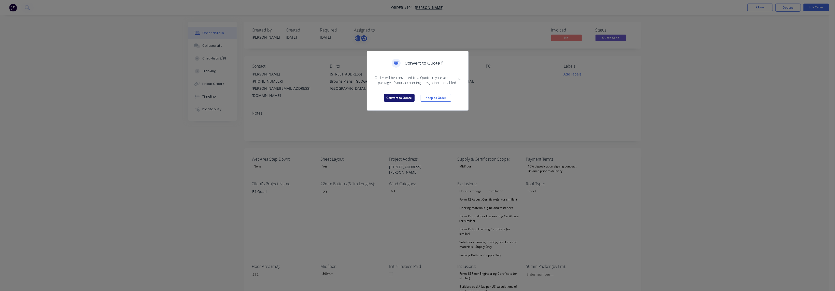
click at [402, 95] on button "Convert to Quote" at bounding box center [399, 98] width 31 height 8
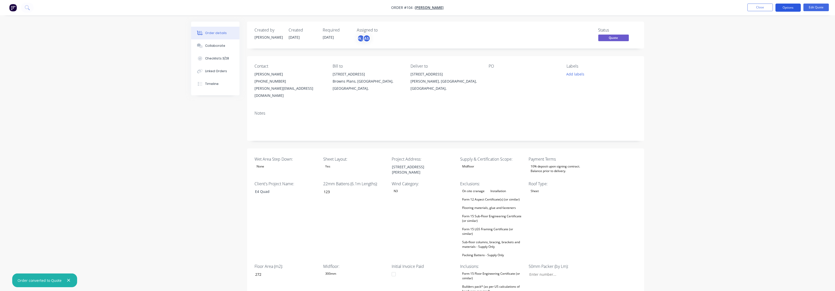
click at [626, 7] on button "Options" at bounding box center [788, 8] width 25 height 8
click at [626, 33] on div "Quote" at bounding box center [773, 30] width 47 height 7
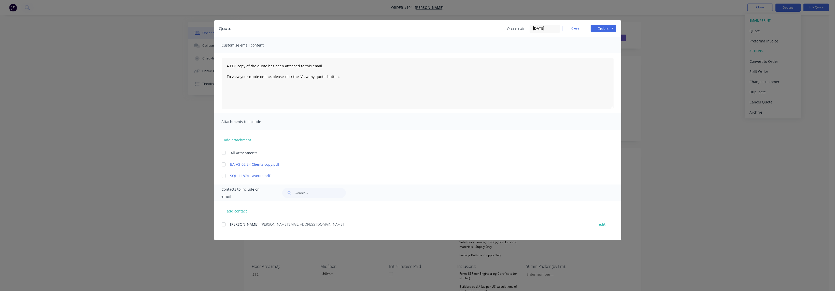
click at [608, 24] on div "Quote Quote date [DATE] Close Options Preview Print Email" at bounding box center [417, 28] width 407 height 17
click at [607, 27] on button "Options" at bounding box center [603, 29] width 25 height 8
click at [607, 47] on button "Print" at bounding box center [607, 46] width 33 height 8
drag, startPoint x: 578, startPoint y: 26, endPoint x: 580, endPoint y: 29, distance: 3.4
click at [577, 26] on button "Close" at bounding box center [575, 29] width 25 height 8
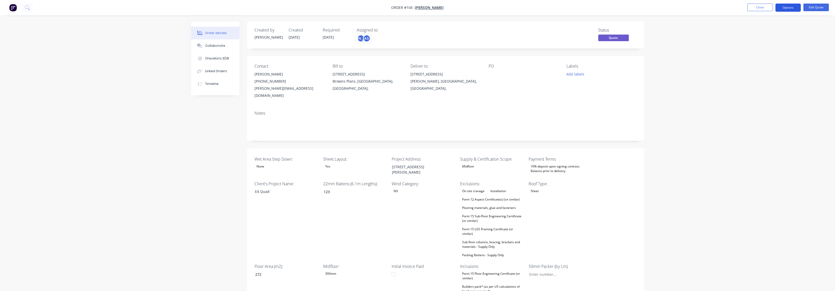
click at [626, 9] on button "Options" at bounding box center [788, 8] width 25 height 8
click at [626, 63] on div "Convert to Order" at bounding box center [773, 61] width 47 height 7
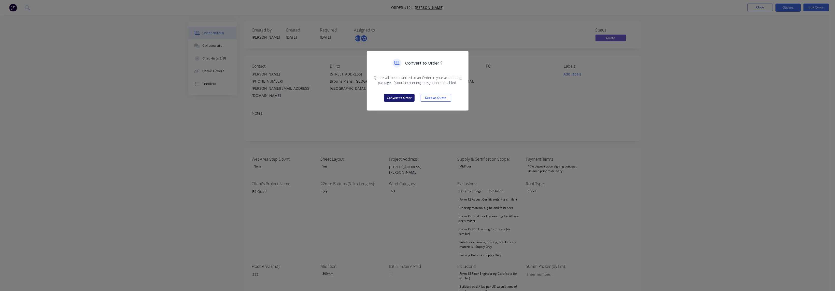
click at [388, 96] on button "Convert to Order" at bounding box center [399, 98] width 31 height 8
